Goal: Task Accomplishment & Management: Complete application form

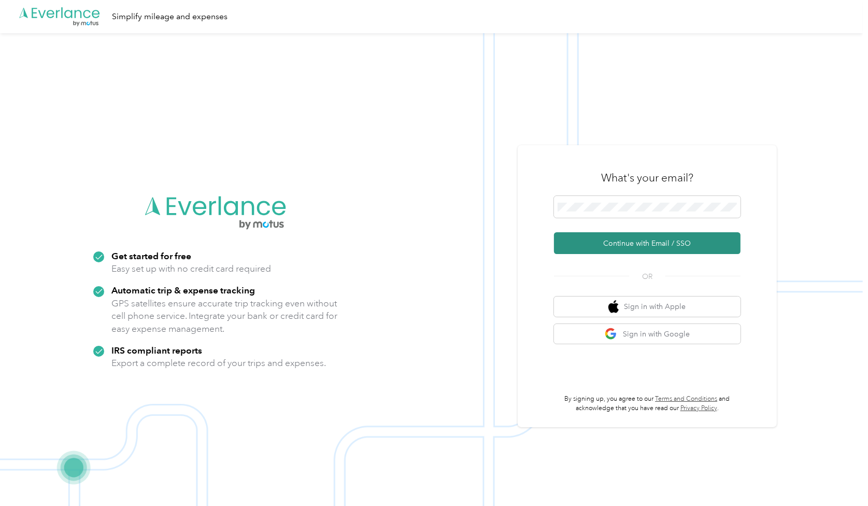
click at [647, 245] on button "Continue with Email / SSO" at bounding box center [647, 243] width 187 height 22
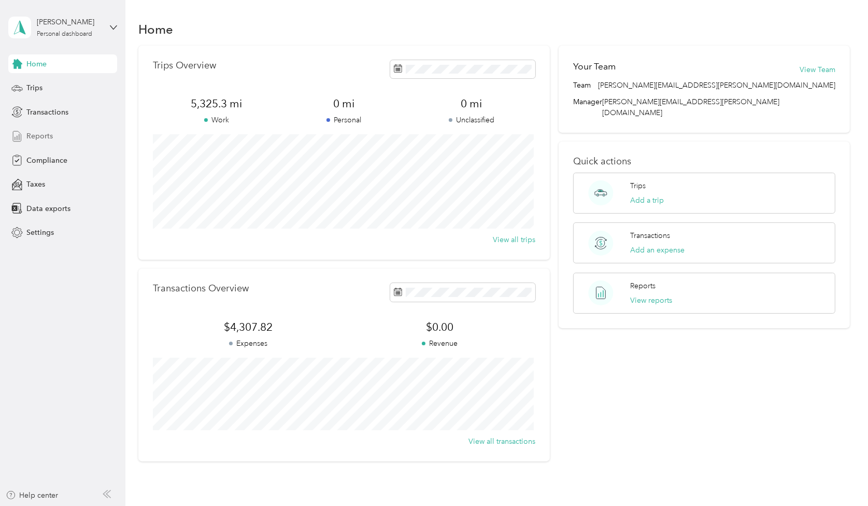
click at [38, 138] on span "Reports" at bounding box center [39, 136] width 26 height 11
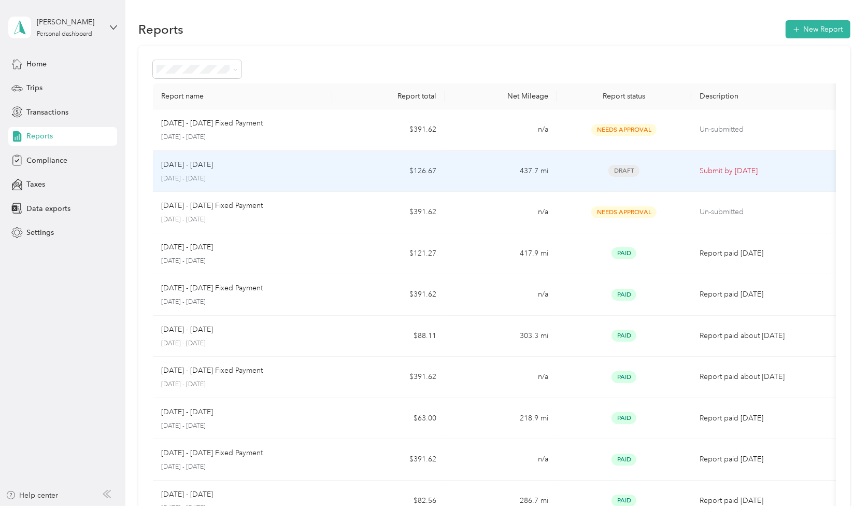
click at [319, 171] on div "Sep 1 - 30, 2025 September 1 - 30, 2025" at bounding box center [242, 171] width 163 height 24
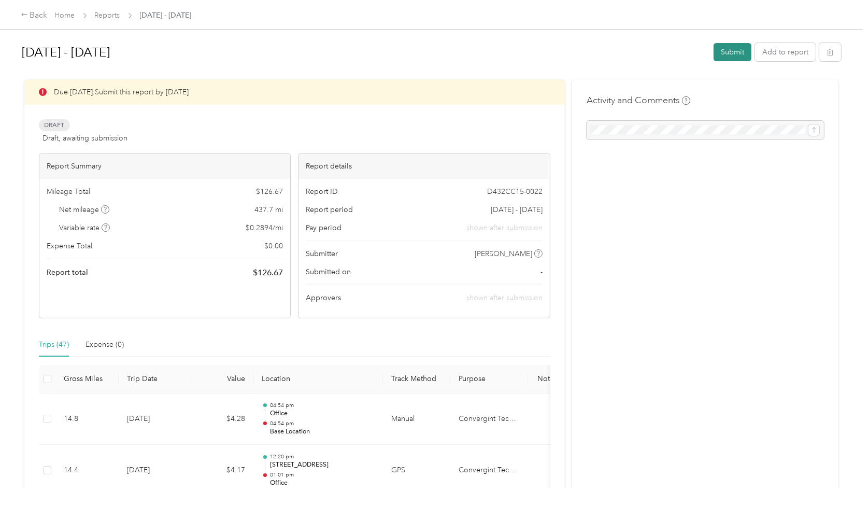
click at [731, 51] on button "Submit" at bounding box center [733, 52] width 38 height 18
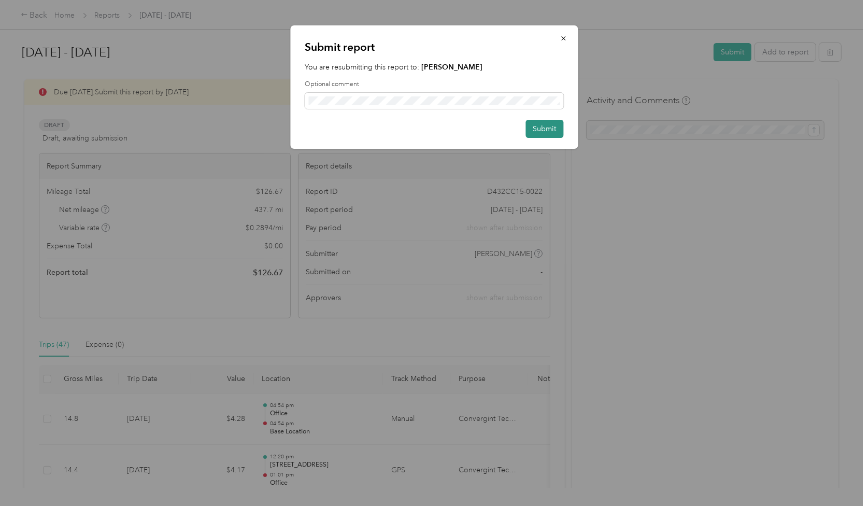
click at [545, 132] on button "Submit" at bounding box center [545, 129] width 38 height 18
